Goal: Task Accomplishment & Management: Use online tool/utility

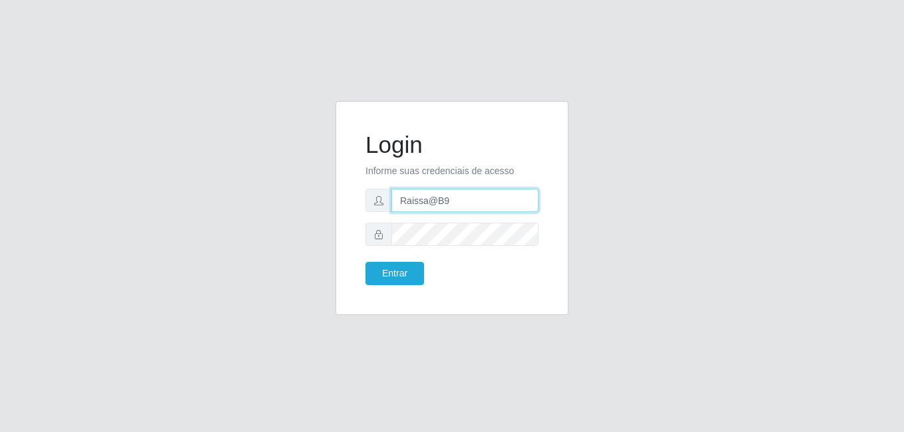
click at [429, 203] on input "Raissa@B9" at bounding box center [464, 200] width 147 height 23
type input "anaPat@B9"
click at [522, 188] on form "Login Informe suas credenciais de acesso anaPat@B9 Entrar" at bounding box center [451, 208] width 173 height 154
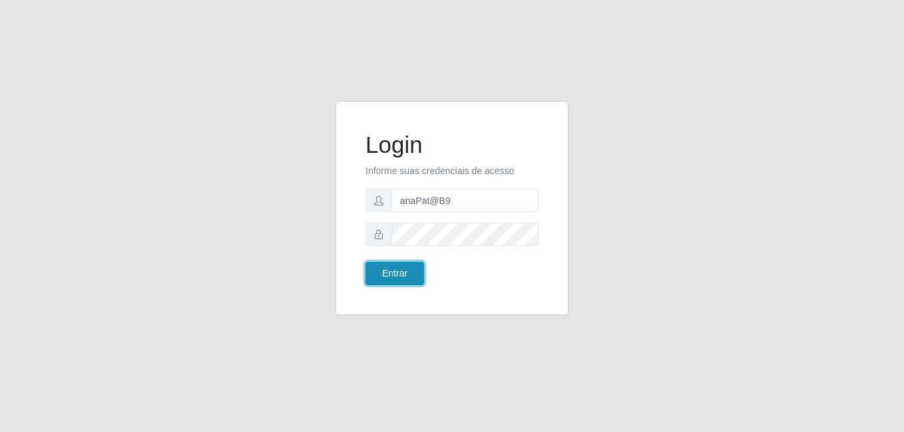
click at [401, 283] on button "Entrar" at bounding box center [394, 273] width 59 height 23
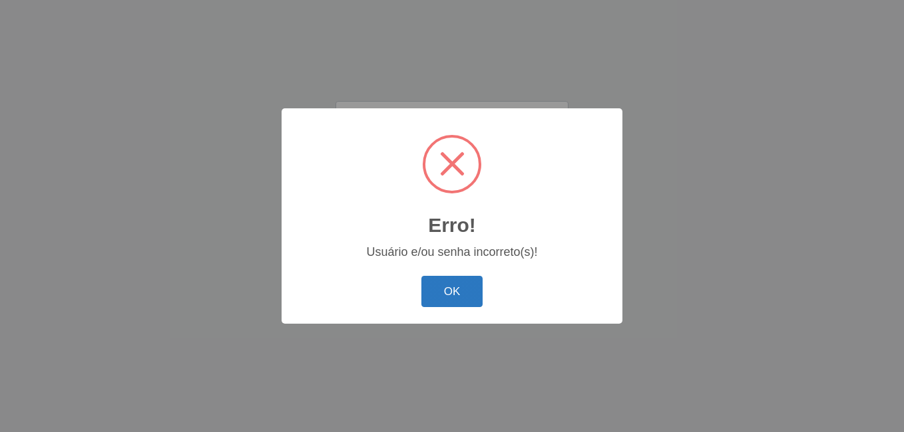
click at [446, 295] on button "OK" at bounding box center [452, 291] width 62 height 31
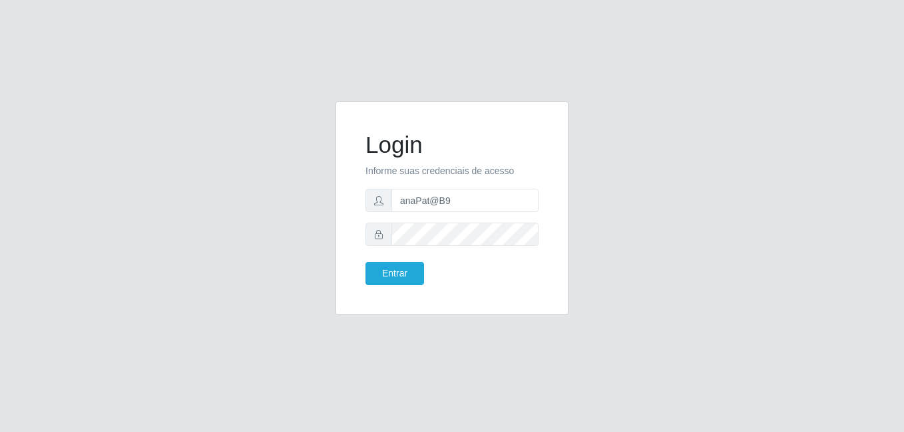
click at [797, 200] on div "Login Informe suas credenciais de acesso anaPat@B9 Entrar" at bounding box center [452, 216] width 759 height 230
click at [420, 278] on button "Entrar" at bounding box center [394, 273] width 59 height 23
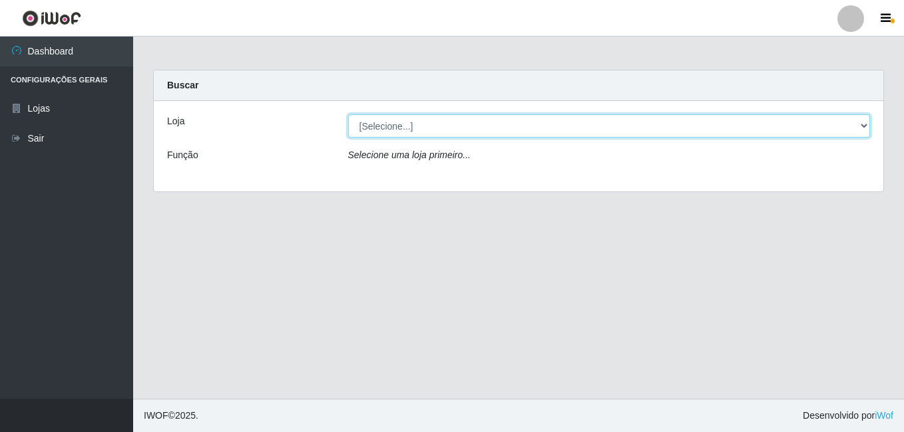
click at [861, 121] on select "[Selecione...] Bemais Supermercados - B9 Bessa" at bounding box center [609, 125] width 522 height 23
select select "410"
click at [348, 114] on select "[Selecione...] Bemais Supermercados - B9 Bessa" at bounding box center [609, 125] width 522 height 23
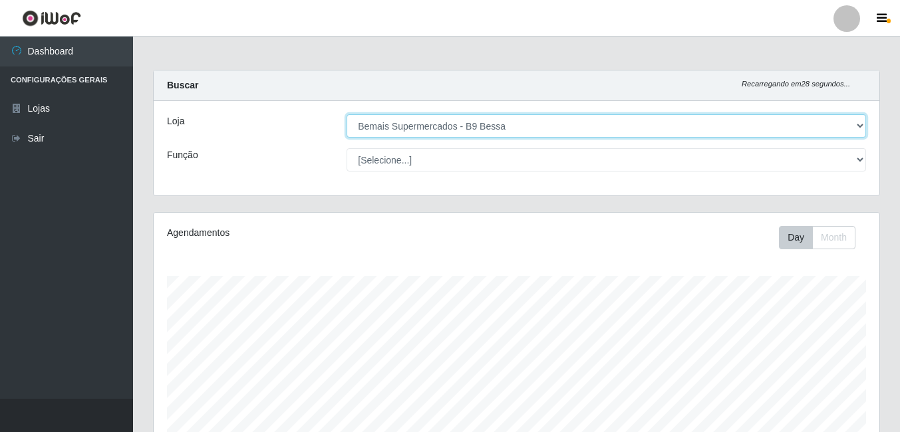
scroll to position [276, 726]
